Goal: Task Accomplishment & Management: Use online tool/utility

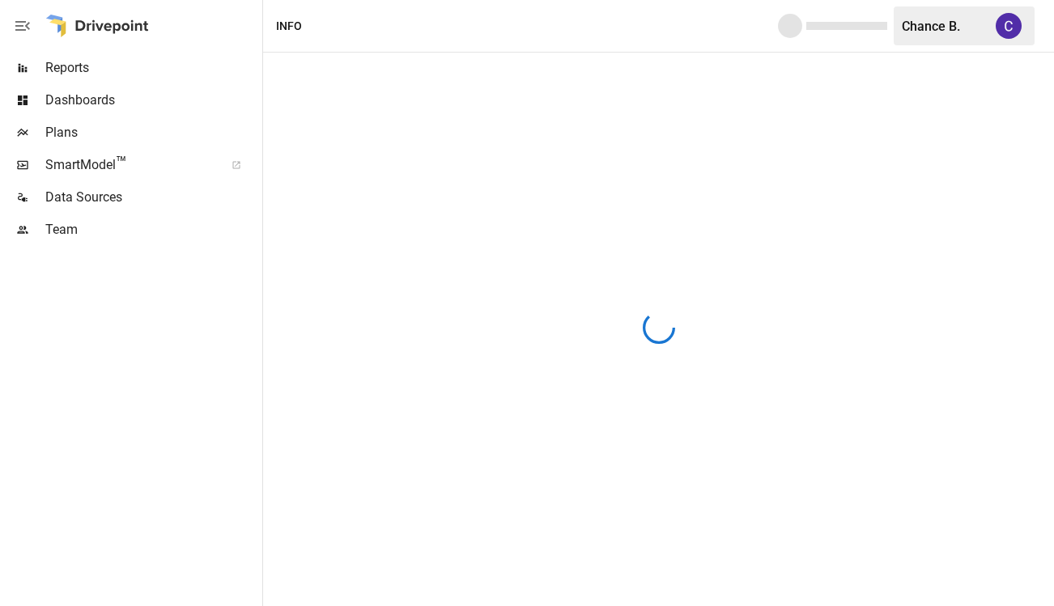
click at [55, 130] on span "Plans" at bounding box center [152, 132] width 214 height 19
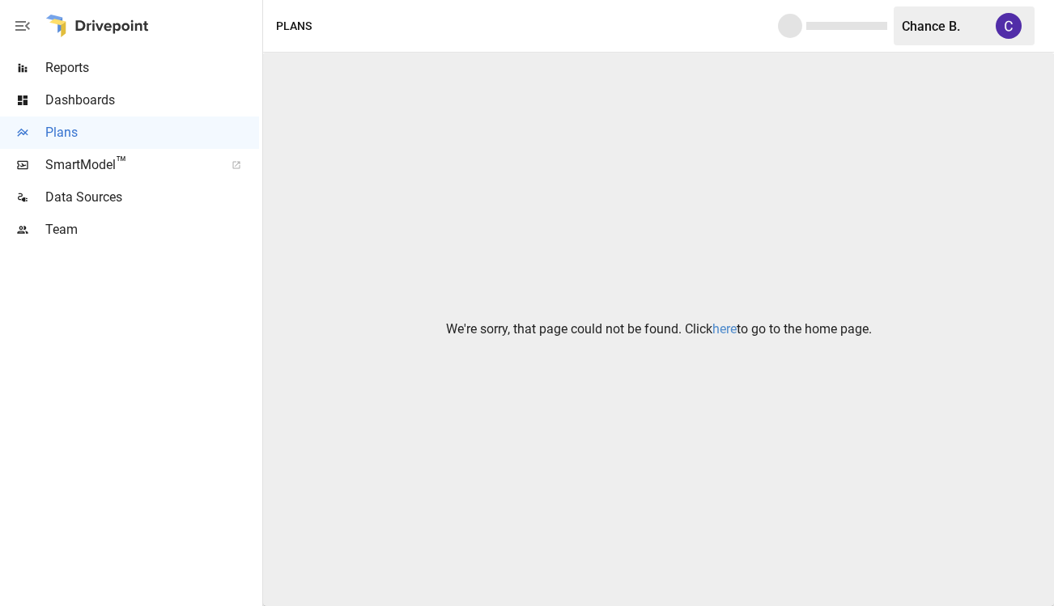
click at [729, 328] on link "here" at bounding box center [724, 328] width 24 height 15
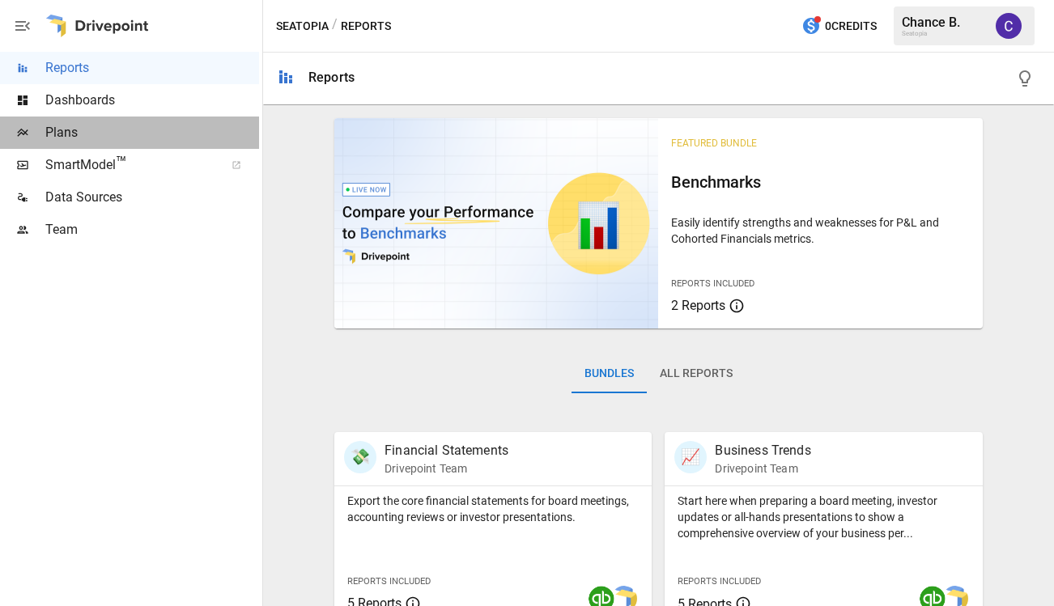
click at [53, 134] on span "Plans" at bounding box center [152, 132] width 214 height 19
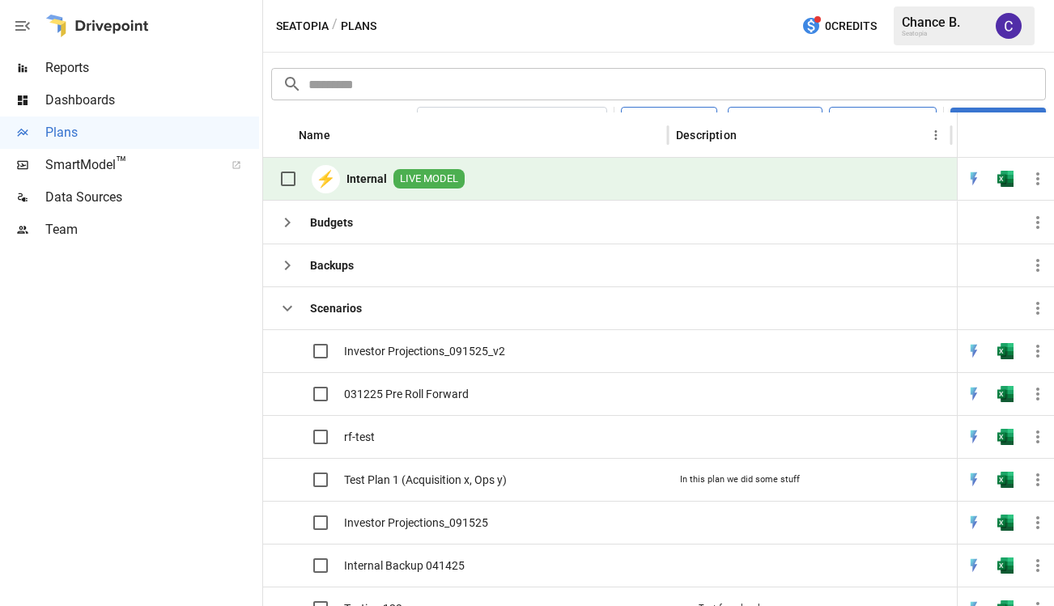
click at [414, 175] on span "LIVE MODEL" at bounding box center [428, 179] width 71 height 15
click at [1006, 176] on img "Open in Excel" at bounding box center [1005, 179] width 16 height 16
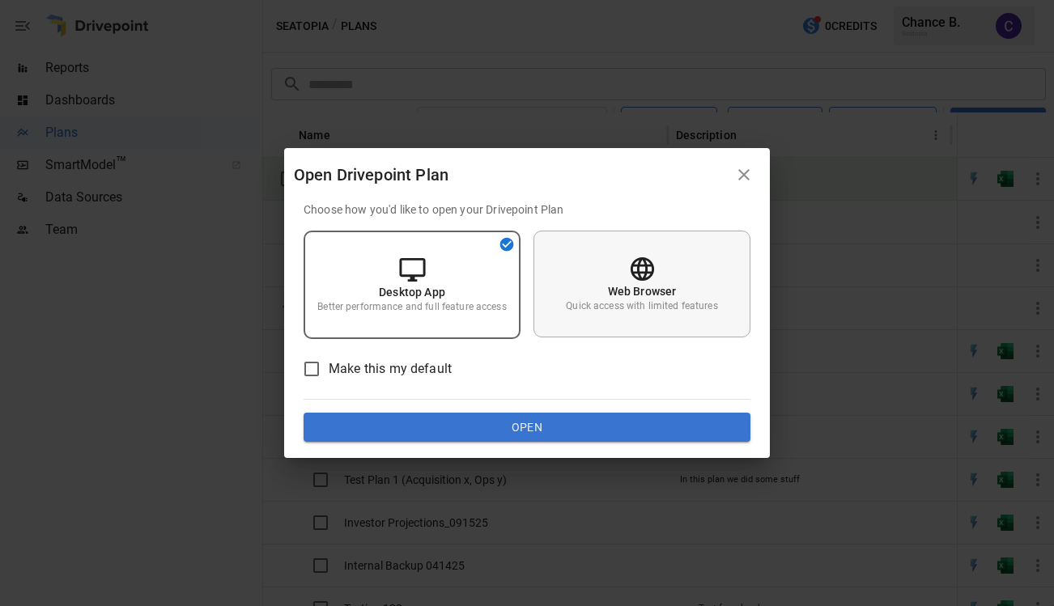
click at [650, 297] on p "Web Browser" at bounding box center [642, 291] width 69 height 16
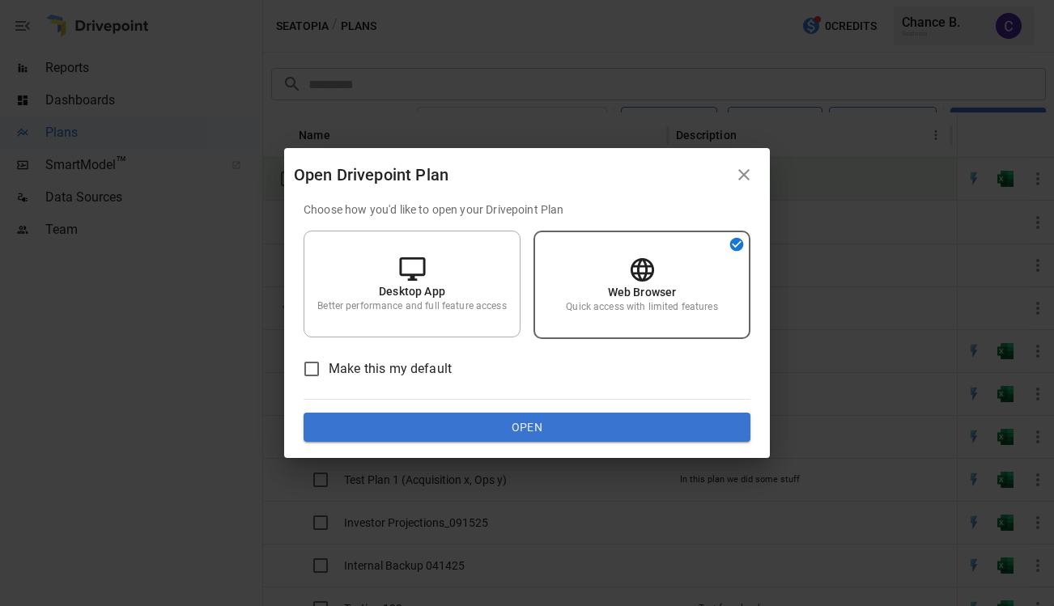
click at [584, 423] on button "Open" at bounding box center [527, 427] width 447 height 29
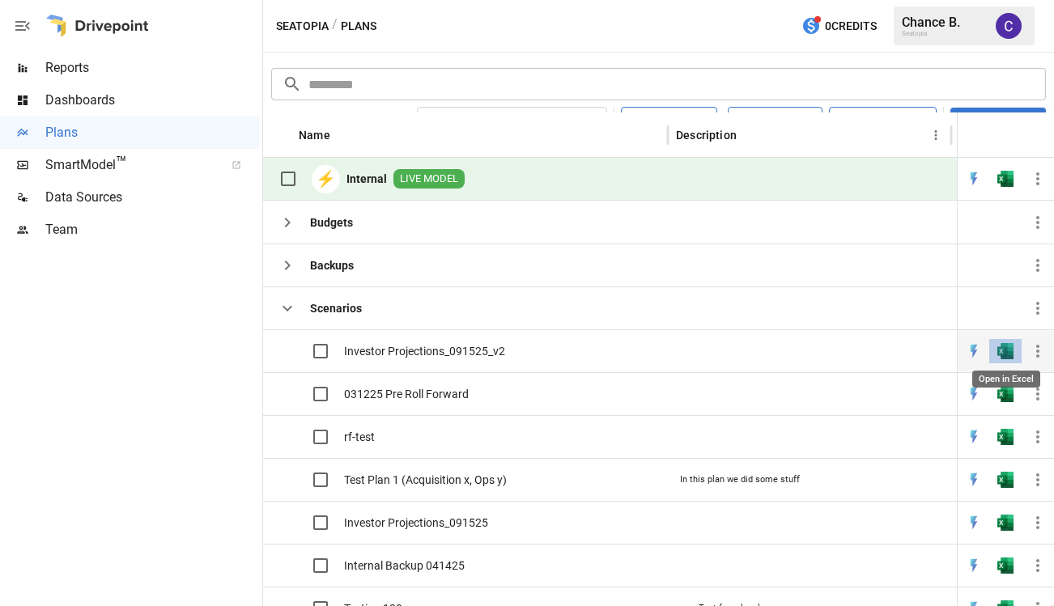
click at [1009, 351] on img "Open in Excel" at bounding box center [1005, 351] width 16 height 16
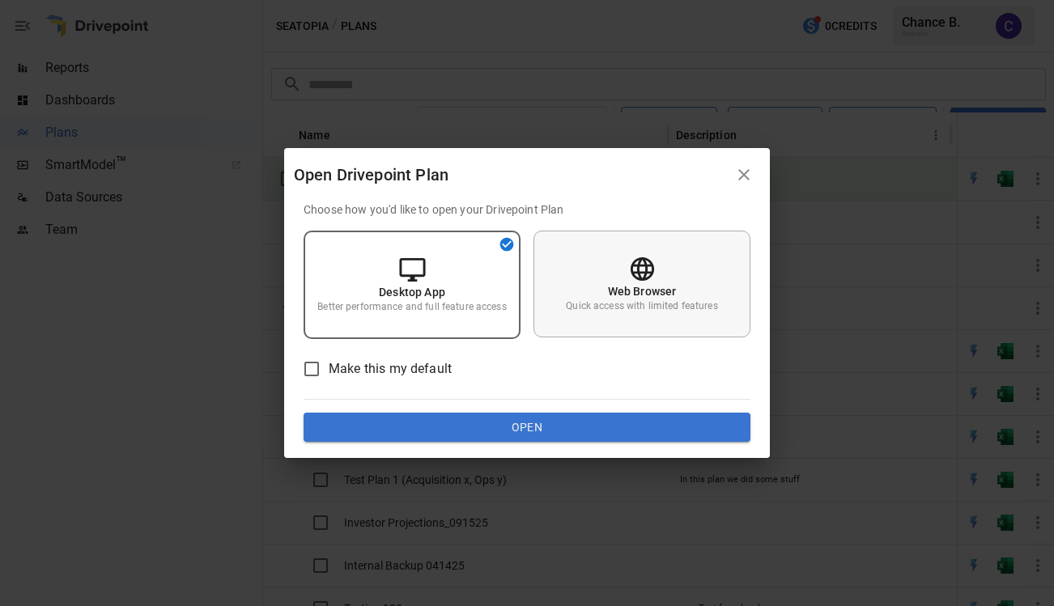
click at [638, 305] on p "Quick access with limited features" at bounding box center [641, 307] width 151 height 14
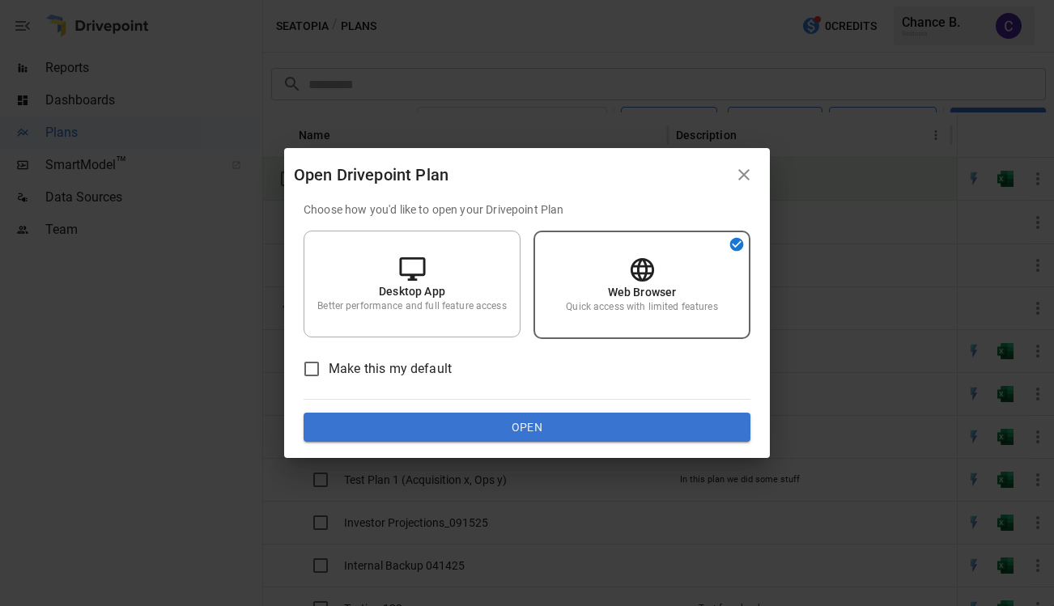
click at [581, 427] on button "Open" at bounding box center [527, 427] width 447 height 29
